Goal: Transaction & Acquisition: Purchase product/service

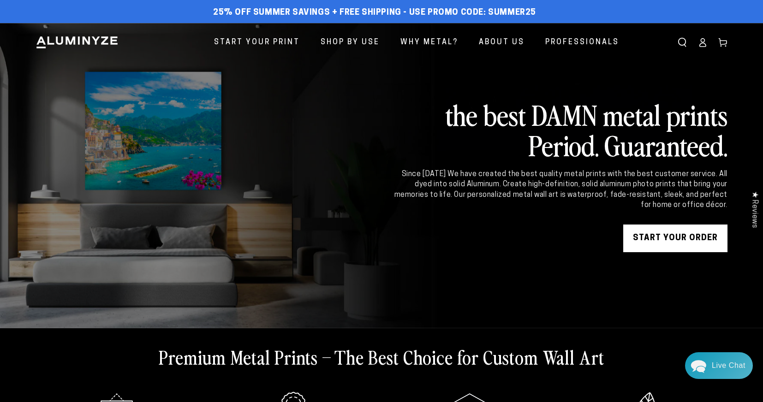
click at [661, 233] on link "START YOUR Order" at bounding box center [675, 239] width 104 height 28
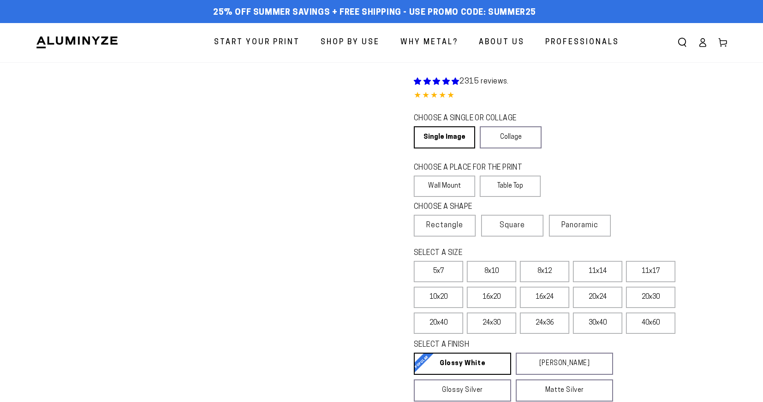
select select "**********"
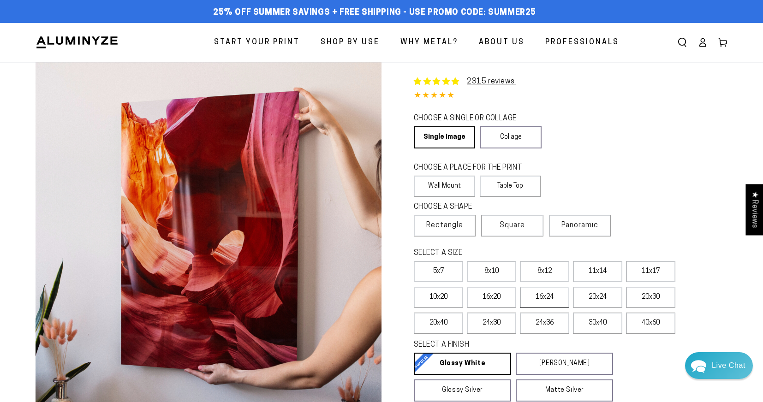
click at [544, 302] on label "16x24" at bounding box center [544, 297] width 49 height 21
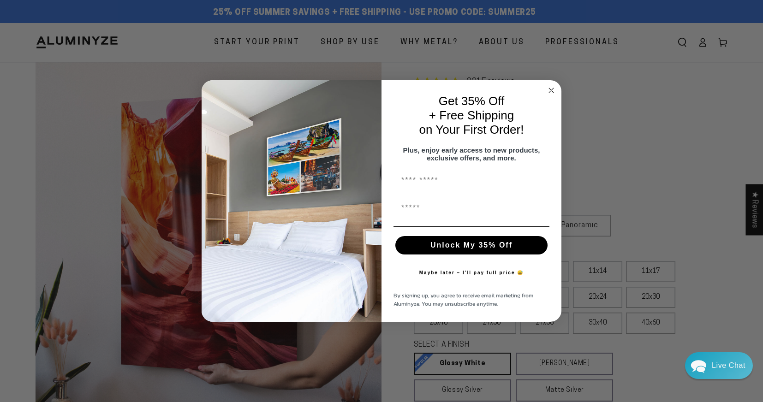
click at [445, 188] on input "First Name" at bounding box center [471, 180] width 156 height 18
type input "******"
type input "**********"
click at [459, 247] on button "Unlock My 35% Off" at bounding box center [471, 245] width 152 height 18
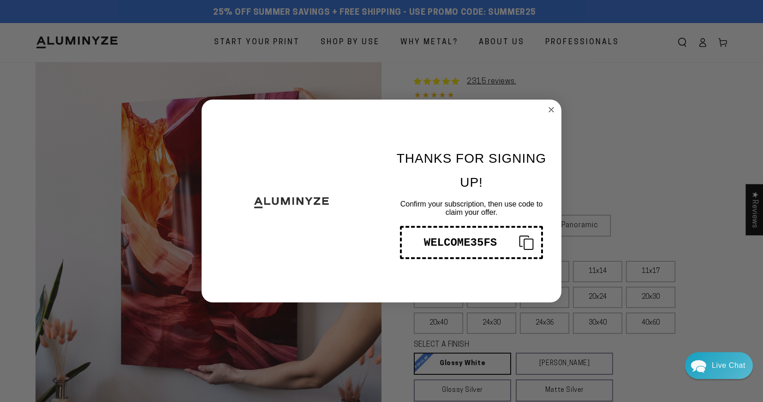
drag, startPoint x: 501, startPoint y: 240, endPoint x: 419, endPoint y: 241, distance: 81.6
click at [419, 241] on div "WELCOME35FS" at bounding box center [460, 243] width 102 height 12
click at [525, 240] on icon "Copy coupon code" at bounding box center [522, 242] width 22 height 15
click at [550, 110] on circle "Close dialog" at bounding box center [551, 110] width 11 height 11
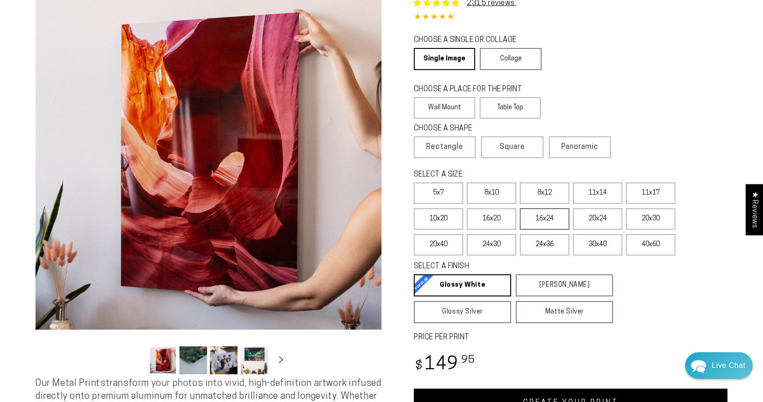
scroll to position [97, 0]
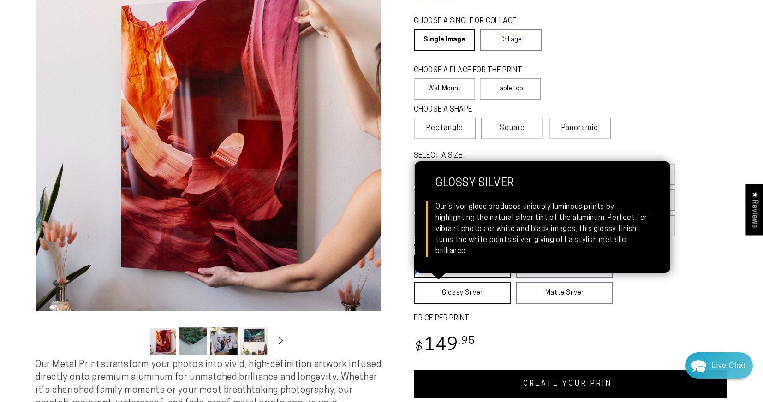
click at [473, 290] on link "Glossy Silver Glossy Silver Our silver gloss produces uniquely luminous prints …" at bounding box center [462, 293] width 97 height 22
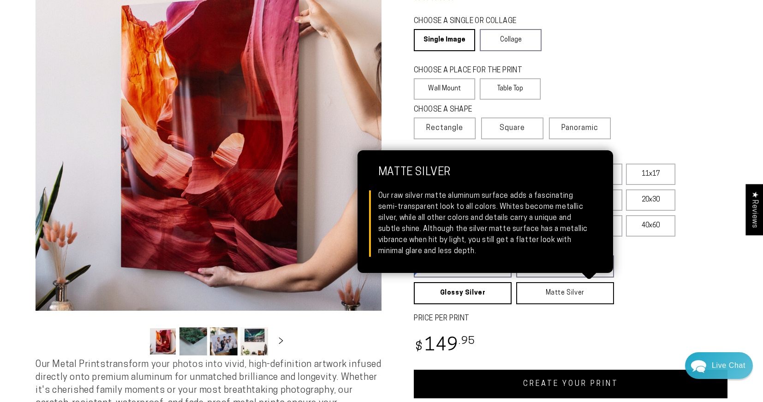
click at [551, 292] on link "Matte Silver Matte Silver Our raw silver matte aluminum surface adds a fascinat…" at bounding box center [565, 293] width 98 height 22
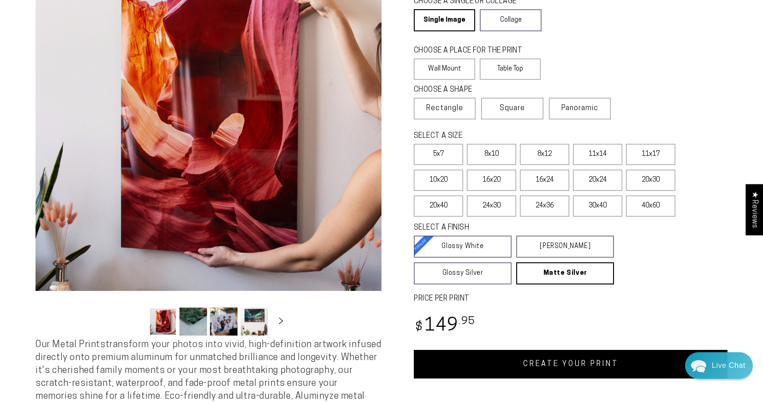
scroll to position [121, 0]
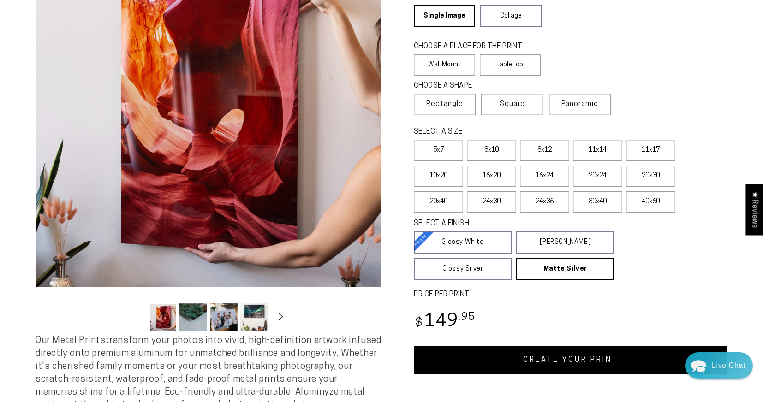
click at [549, 361] on link "CREATE YOUR PRINT" at bounding box center [571, 360] width 314 height 29
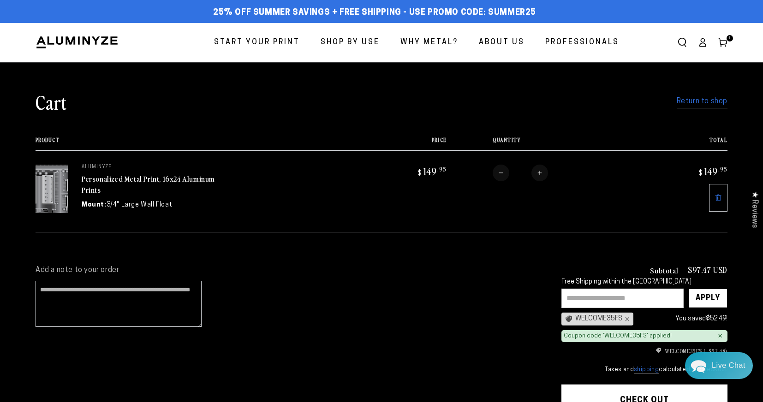
click at [672, 295] on input "text" at bounding box center [622, 298] width 122 height 19
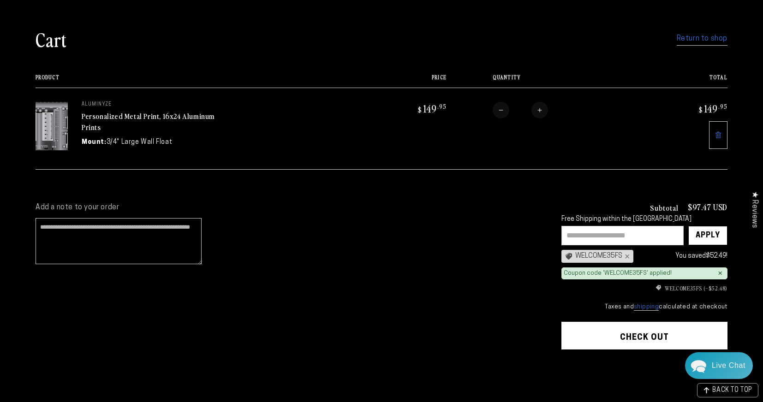
scroll to position [65, 0]
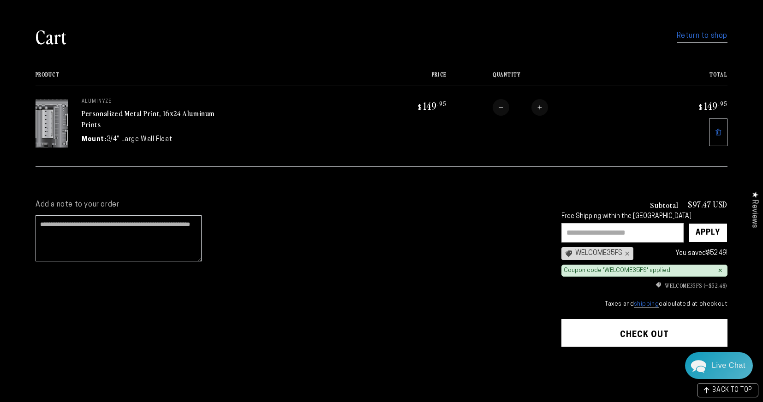
click at [645, 338] on button "Check out" at bounding box center [644, 333] width 166 height 28
